Goal: Task Accomplishment & Management: Manage account settings

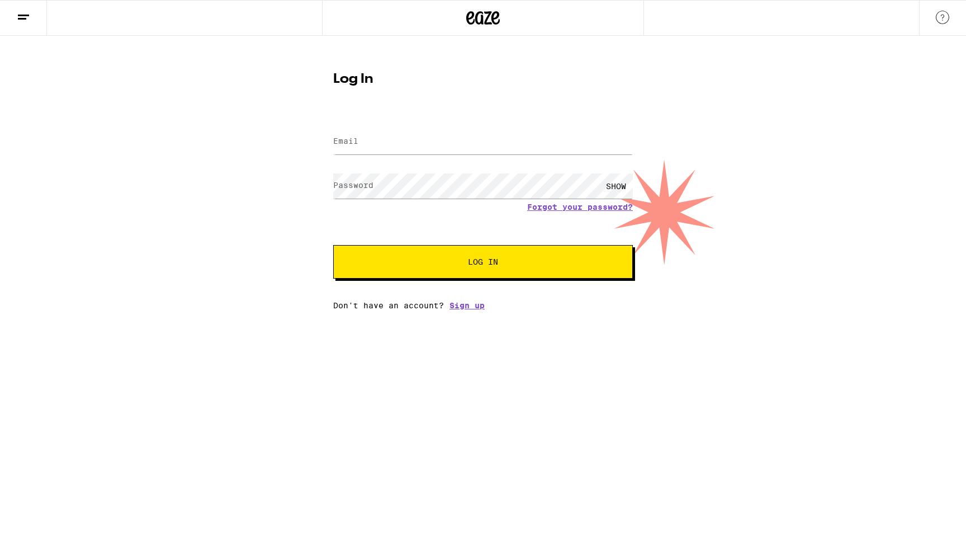
click at [346, 145] on label "Email" at bounding box center [345, 140] width 25 height 9
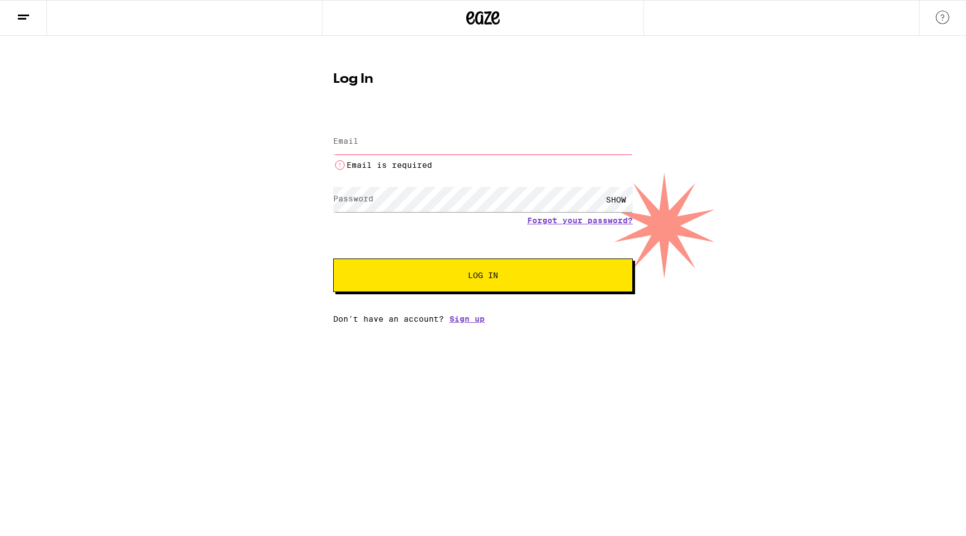
click at [357, 140] on label "Email" at bounding box center [345, 140] width 25 height 9
click at [380, 143] on input "Email" at bounding box center [483, 141] width 300 height 25
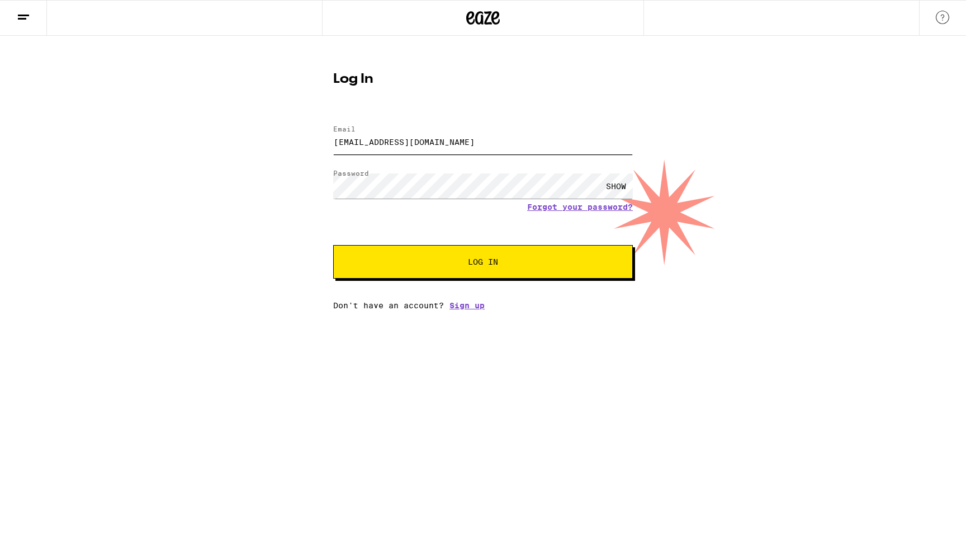
click at [333, 245] on button "Log In" at bounding box center [483, 262] width 300 height 34
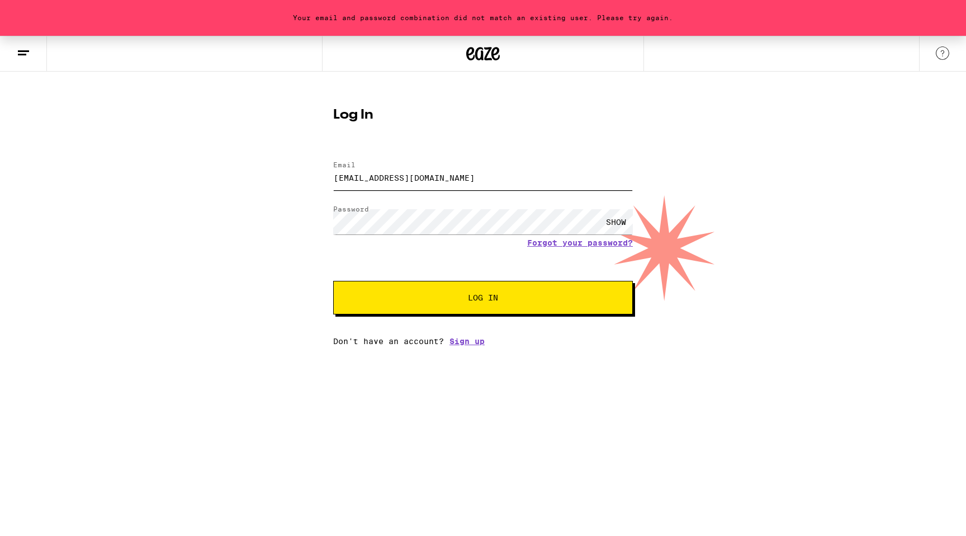
click at [452, 176] on input "edi_hkd@hotmail.com" at bounding box center [483, 177] width 300 height 25
type input "edi.petkovicz@gmail.com"
click at [451, 313] on button "Log In" at bounding box center [483, 298] width 300 height 34
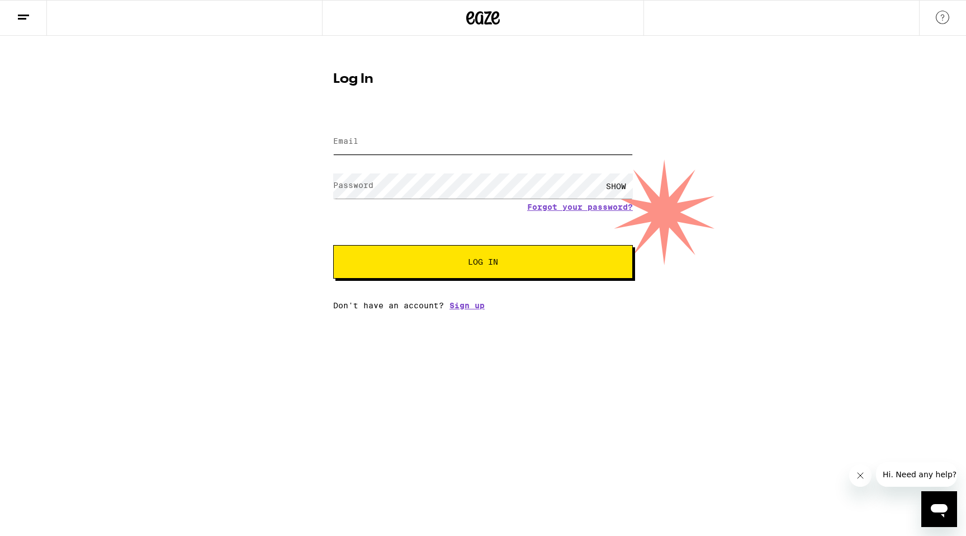
click at [372, 148] on input "Email" at bounding box center [483, 141] width 300 height 25
click at [615, 189] on div "SHOW" at bounding box center [616, 185] width 34 height 25
click at [615, 190] on div "HIDE" at bounding box center [616, 185] width 34 height 25
click at [333, 245] on button "Log In" at bounding box center [483, 262] width 300 height 34
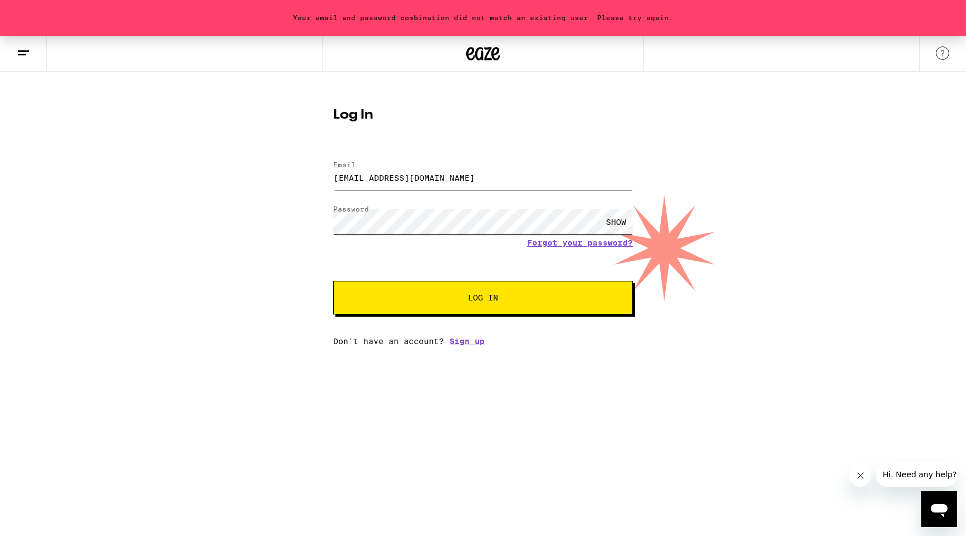
click at [333, 281] on button "Log In" at bounding box center [483, 298] width 300 height 34
type input "edi.petkovicz@gmail.com"
click at [473, 301] on span "Log In" at bounding box center [483, 298] width 30 height 8
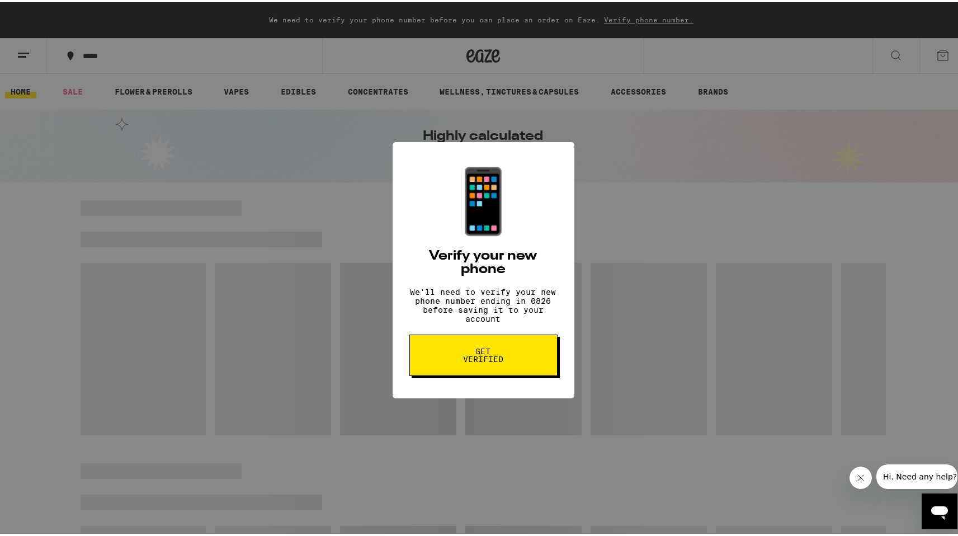
click at [683, 270] on div "📱 Verify your new phone We'll need to verify your new phone number ending in 08…" at bounding box center [483, 268] width 966 height 536
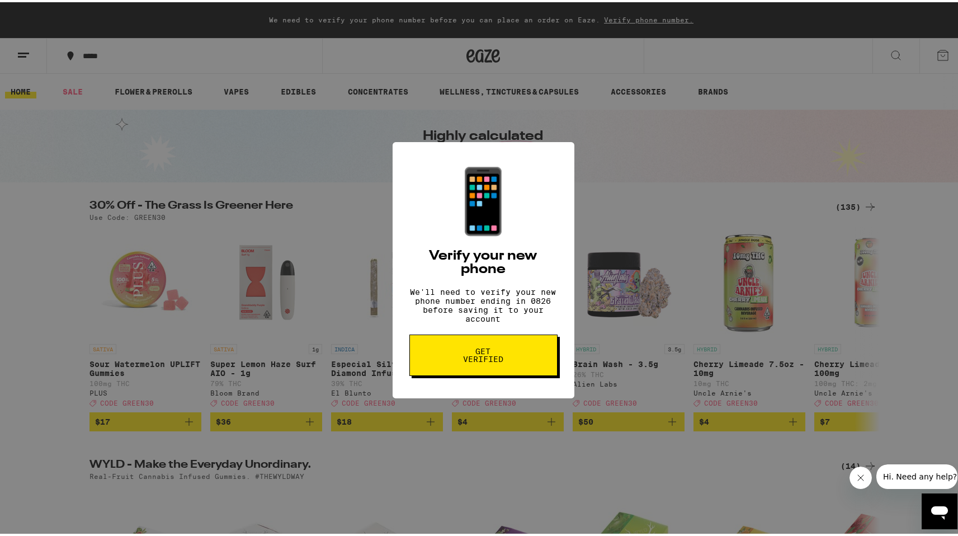
click at [700, 261] on div "📱 Verify your new phone We'll need to verify your new phone number ending in 08…" at bounding box center [483, 268] width 966 height 536
click at [696, 257] on div "📱 Verify your new phone We'll need to verify your new phone number ending in 08…" at bounding box center [483, 268] width 966 height 536
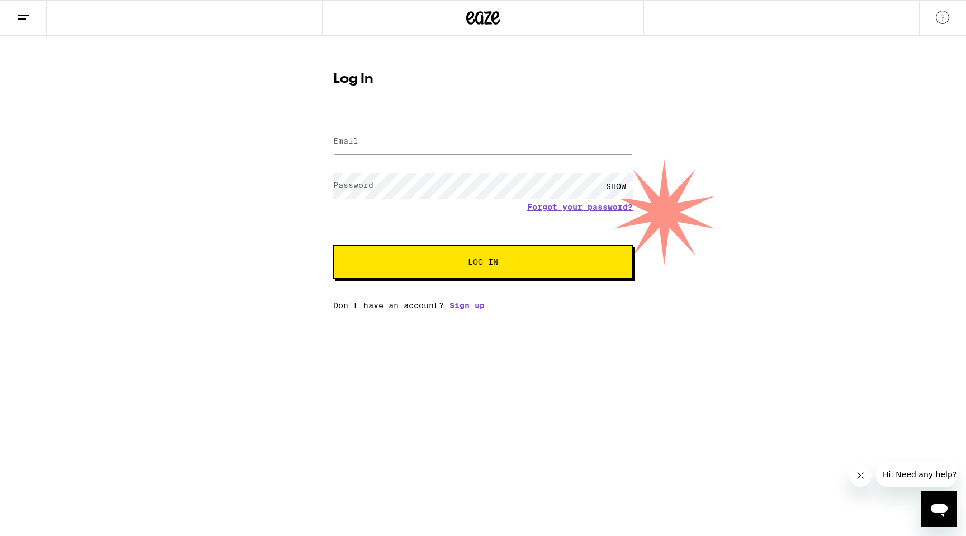
click at [355, 136] on label "Email" at bounding box center [345, 140] width 25 height 9
click at [365, 140] on input "Email" at bounding box center [483, 141] width 300 height 25
type input "edi_hkd@hotmail.com"
click at [514, 263] on span "Log In" at bounding box center [483, 262] width 209 height 8
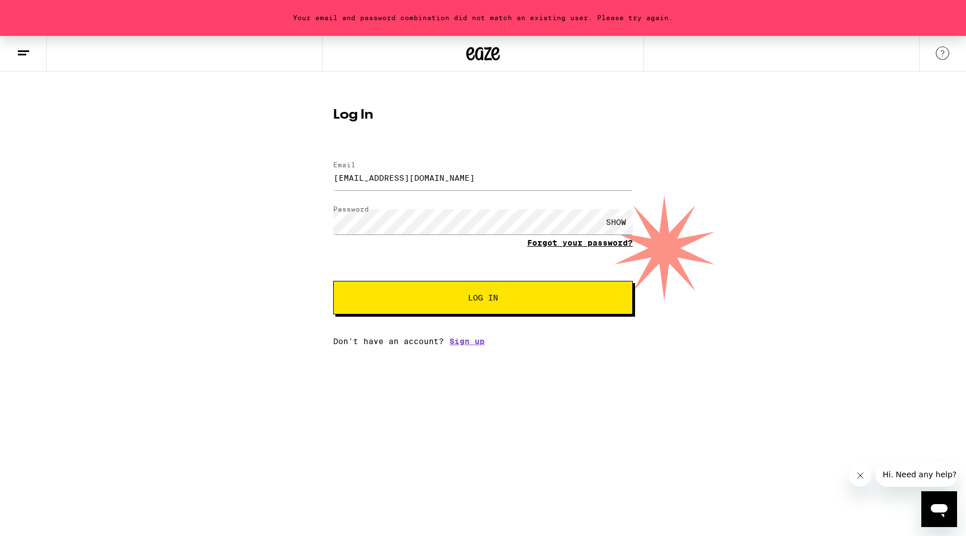
click at [545, 244] on link "Forgot your password?" at bounding box center [580, 242] width 106 height 9
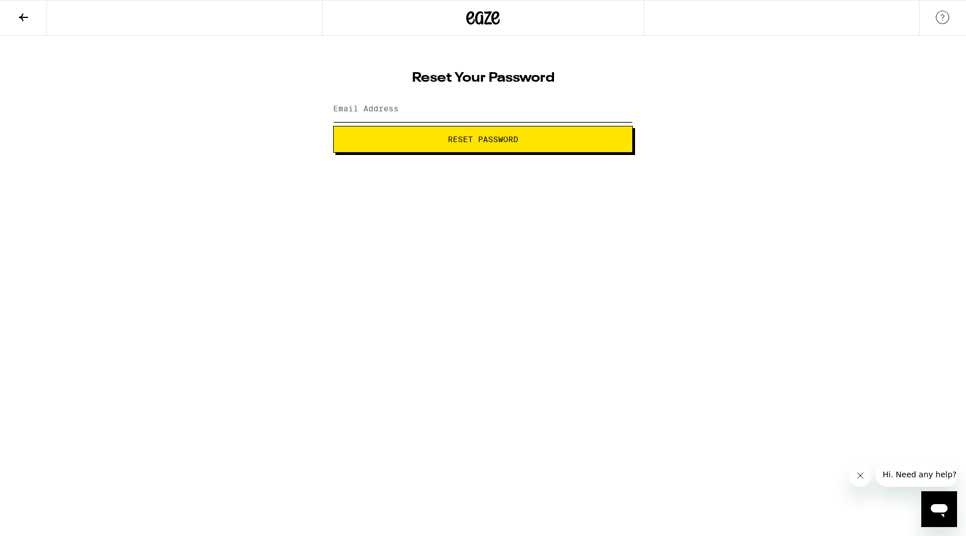
click at [362, 101] on input "Email Address" at bounding box center [483, 109] width 300 height 25
type input "edi_hkd@hotmail.com"
click at [443, 145] on button "Reset Password" at bounding box center [483, 139] width 300 height 27
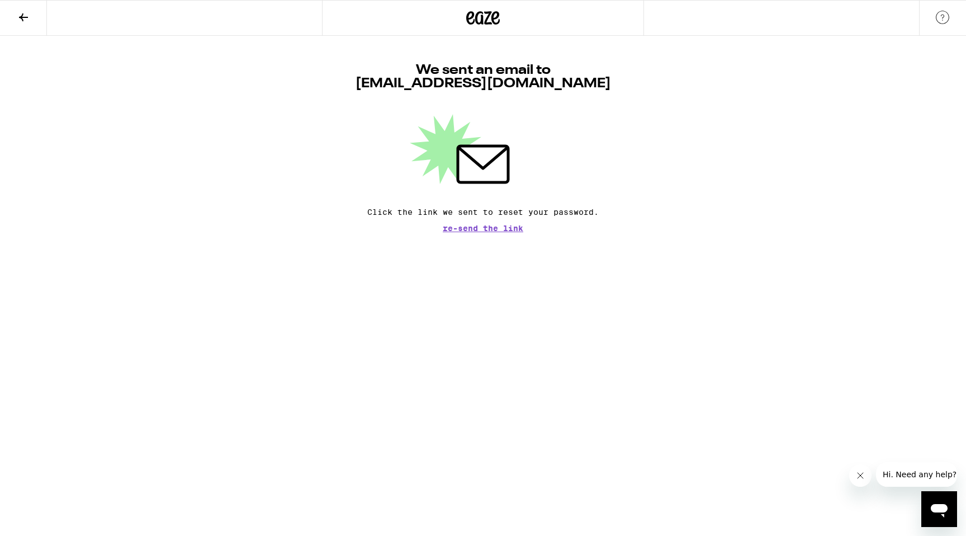
click at [686, 138] on div "We sent an email to edi_hkd@hotmail.com Click the link we sent to reset your pa…" at bounding box center [483, 134] width 966 height 196
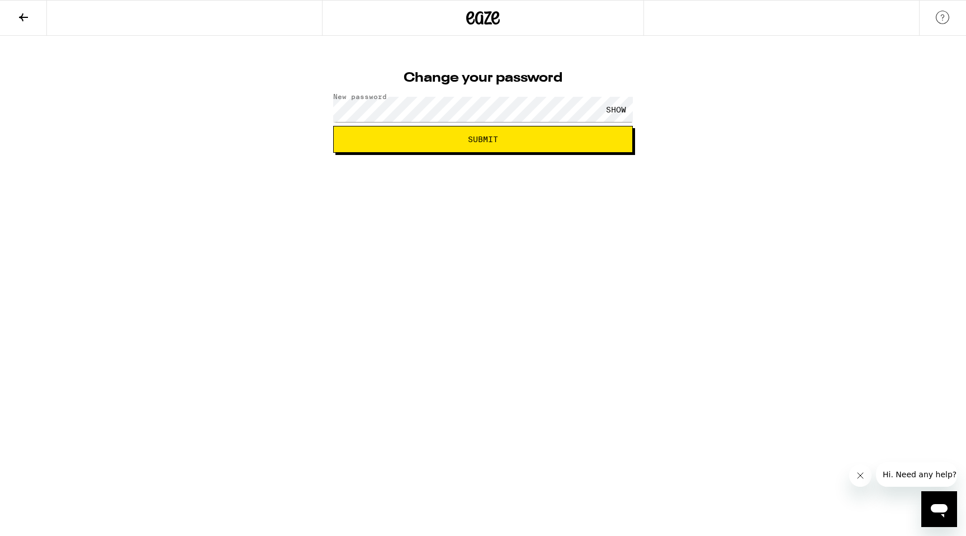
click at [621, 106] on div "SHOW" at bounding box center [616, 109] width 34 height 25
click at [621, 105] on div "HIDE" at bounding box center [616, 109] width 34 height 25
click at [512, 139] on span "Submit" at bounding box center [483, 139] width 281 height 8
